Goal: Information Seeking & Learning: Learn about a topic

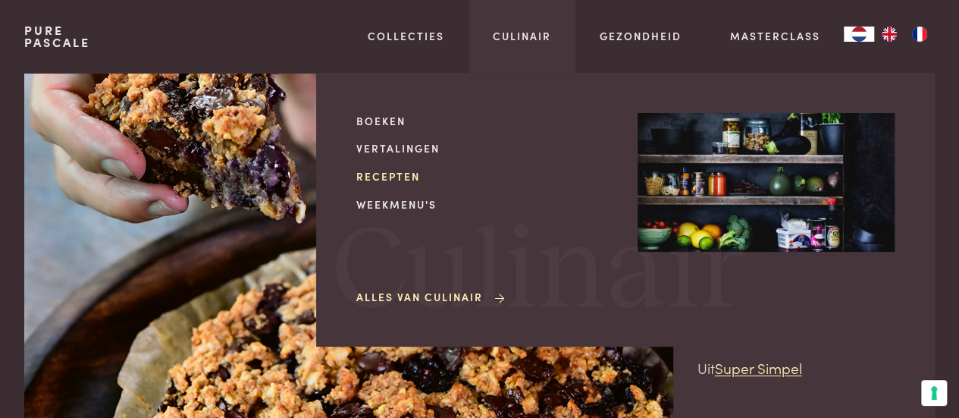
click at [394, 175] on link "Recepten" at bounding box center [484, 176] width 257 height 16
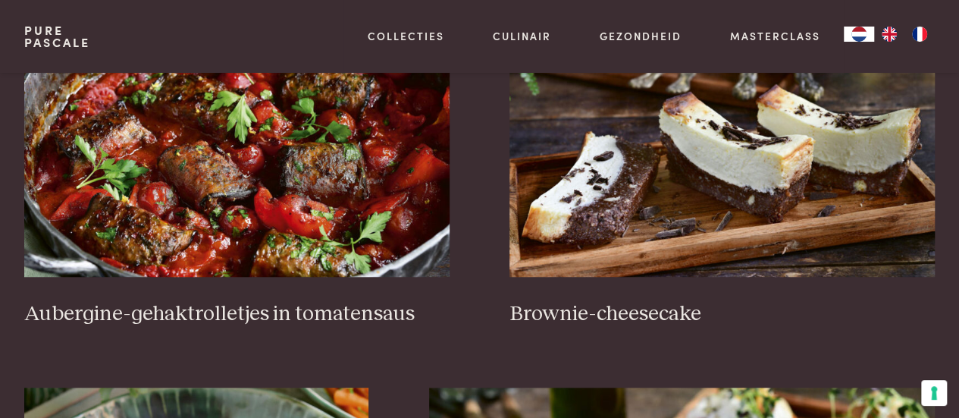
scroll to position [546, 0]
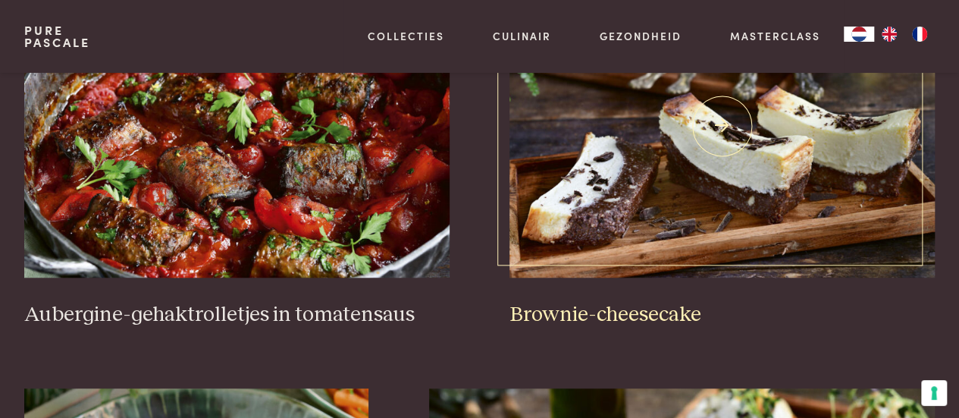
click at [605, 228] on img at bounding box center [721, 125] width 425 height 303
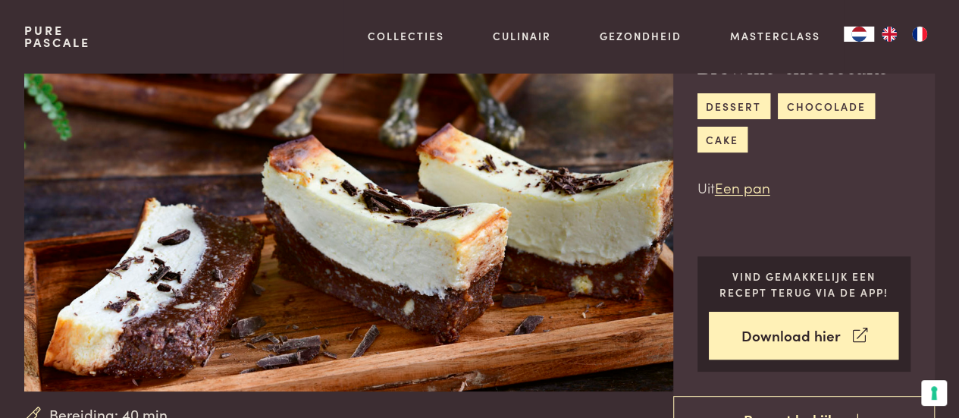
scroll to position [89, 0]
